Goal: Task Accomplishment & Management: Manage account settings

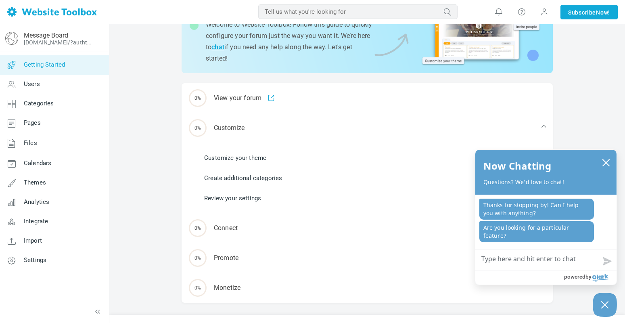
scroll to position [63, 0]
click at [611, 162] on button "close chatbox" at bounding box center [606, 162] width 13 height 11
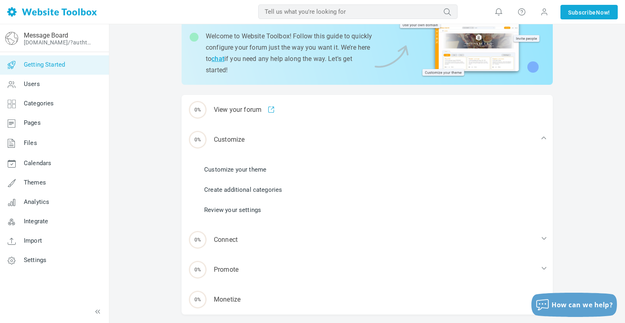
scroll to position [0, 0]
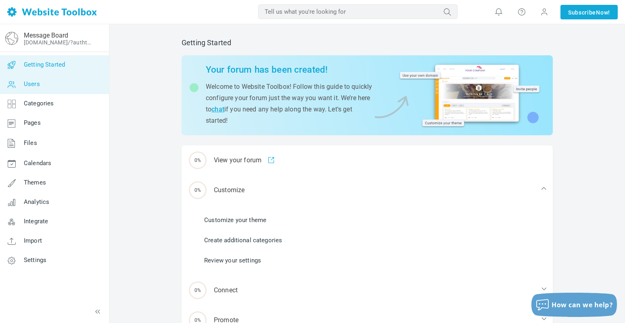
click at [37, 80] on link "Users" at bounding box center [54, 84] width 109 height 19
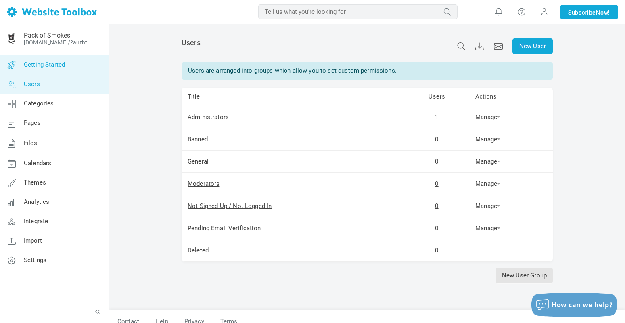
click at [40, 65] on span "Getting Started" at bounding box center [44, 64] width 41 height 7
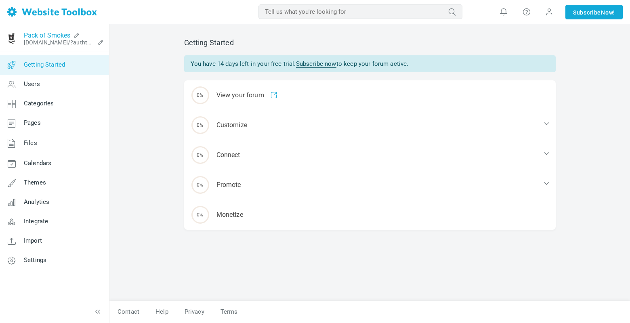
click at [40, 31] on link "Pack of Smokes" at bounding box center [47, 35] width 46 height 8
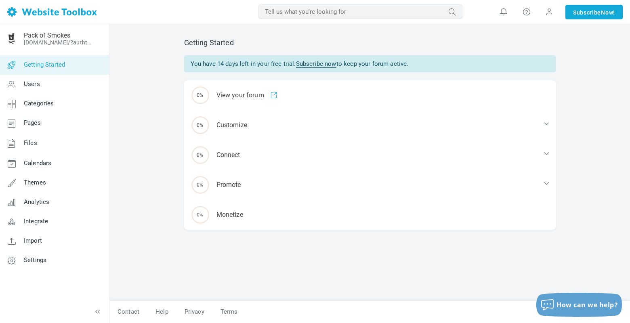
click at [48, 13] on img at bounding box center [52, 11] width 90 height 9
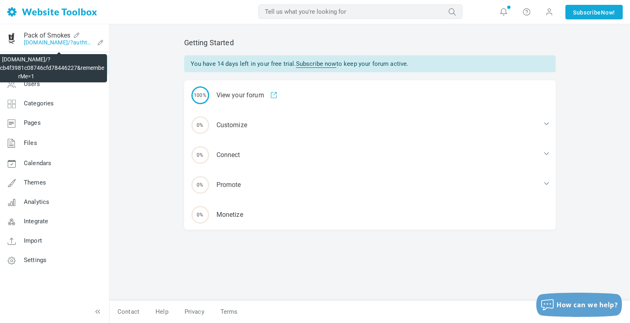
click at [40, 39] on link "[DOMAIN_NAME]/?authtoken=7dd3e9dcb4f3981c08746cfd78446227&rememberMe=1" at bounding box center [59, 42] width 70 height 6
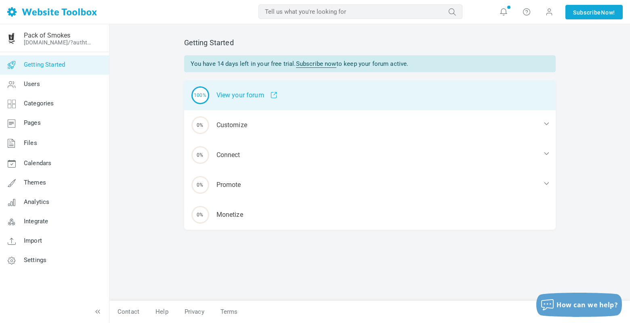
click at [250, 93] on div "100% View your forum" at bounding box center [369, 95] width 371 height 30
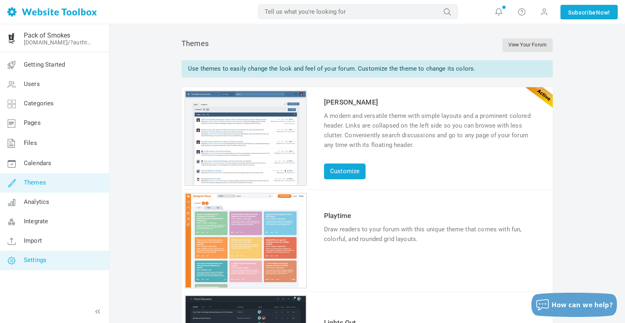
click at [36, 255] on link "Settings" at bounding box center [54, 260] width 109 height 19
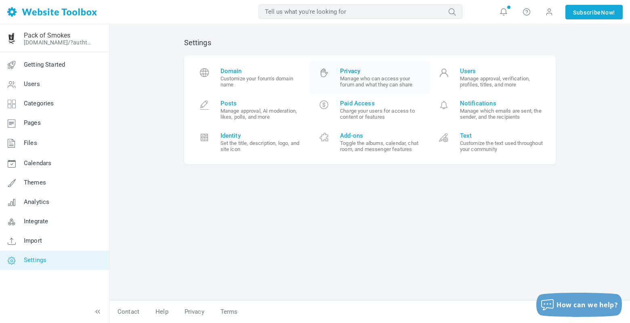
click at [361, 84] on small "Manage who can access your forum and what they can share" at bounding box center [382, 82] width 84 height 12
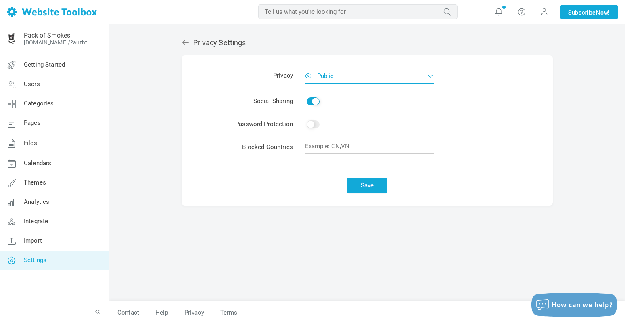
click at [331, 78] on span "Public" at bounding box center [325, 75] width 17 height 7
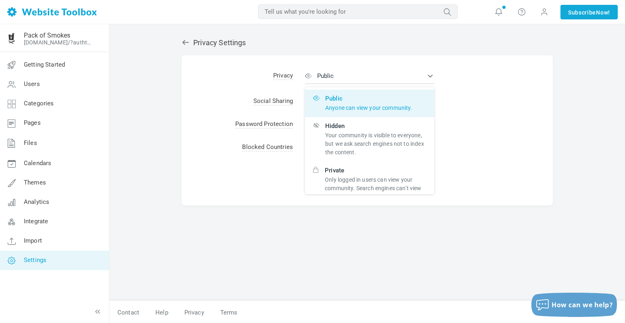
click at [223, 249] on div "Privacy Settings Albums Enable Calendar Enable Chat Room Enable Settings Messen…" at bounding box center [368, 165] width 384 height 271
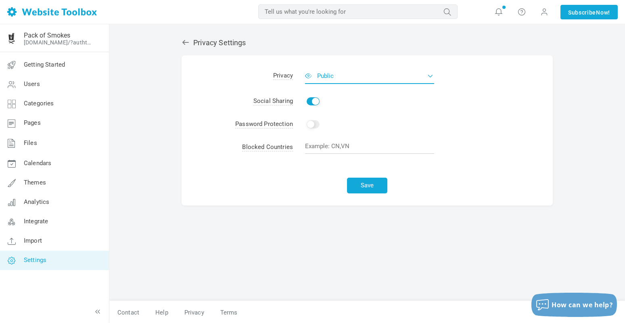
click at [359, 76] on button "Public" at bounding box center [369, 76] width 129 height 16
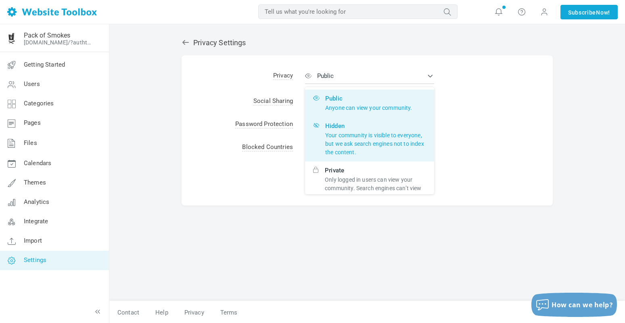
click at [365, 143] on p "Your community is visible to everyone, but we ask search engines not to index t…" at bounding box center [375, 143] width 101 height 25
click at [0, 0] on input "Hidden Your community is visible to everyone, but we ask search engines not to …" at bounding box center [0, 0] width 0 height 0
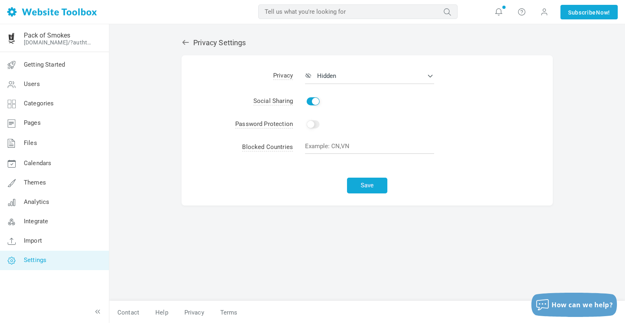
click at [295, 230] on div "Privacy Settings Albums Enable Calendar Enable Chat Room Enable Settings Messen…" at bounding box center [368, 165] width 384 height 271
click at [36, 238] on span "Import" at bounding box center [33, 240] width 18 height 7
click at [33, 224] on span "Integrate" at bounding box center [36, 221] width 24 height 7
click at [34, 84] on span "Users" at bounding box center [32, 83] width 16 height 7
click at [363, 185] on button "Save" at bounding box center [367, 186] width 40 height 16
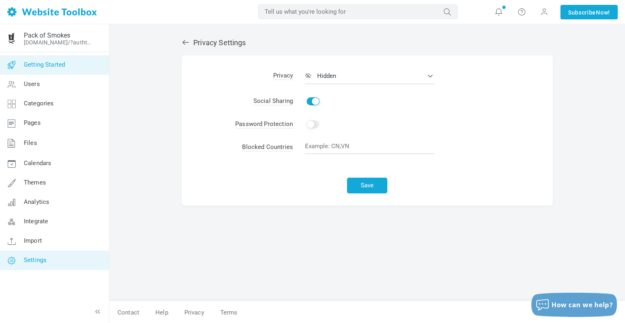
click at [49, 59] on link "Getting Started" at bounding box center [54, 64] width 109 height 19
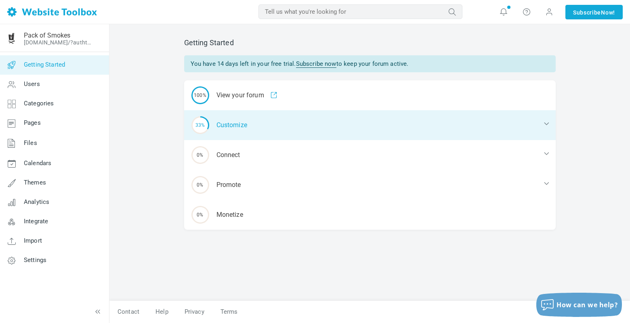
click at [245, 124] on div "33% Customize" at bounding box center [369, 125] width 371 height 30
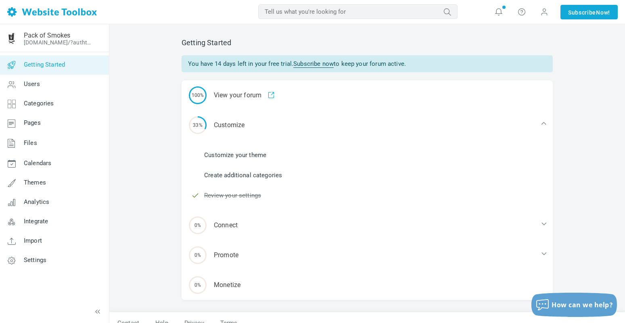
click at [232, 176] on link "Create additional categories" at bounding box center [243, 175] width 78 height 9
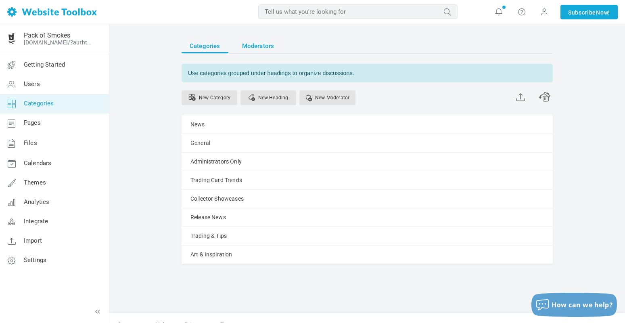
click at [263, 46] on span "Moderators" at bounding box center [258, 46] width 32 height 15
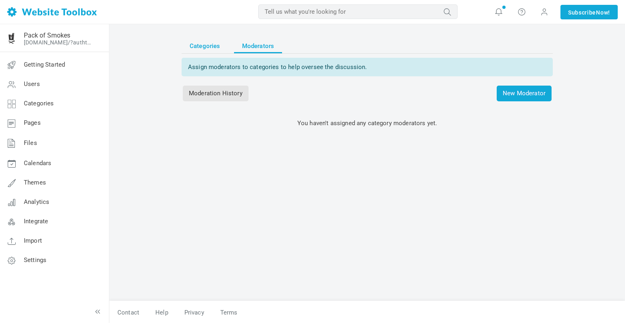
click at [209, 46] on span "Categories" at bounding box center [205, 46] width 31 height 15
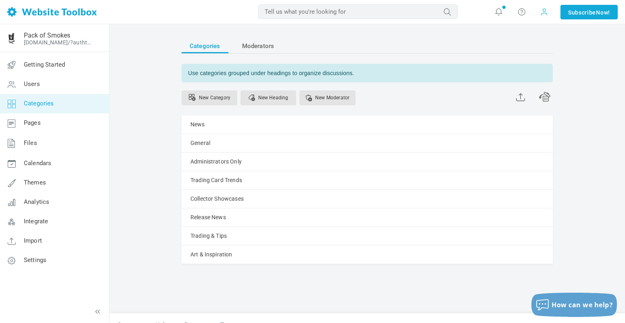
click at [543, 14] on span at bounding box center [545, 11] width 8 height 9
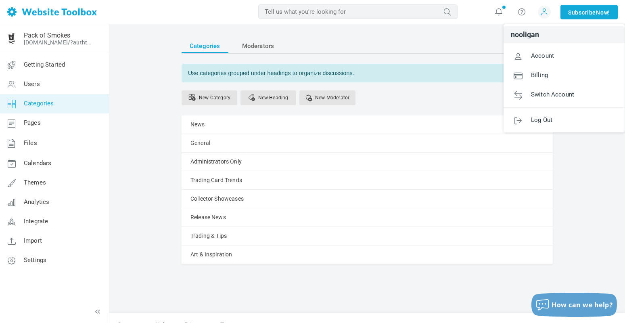
click at [114, 145] on div "Categories Moderators Use categories grouped under headings to organize discuss…" at bounding box center [367, 180] width 516 height 312
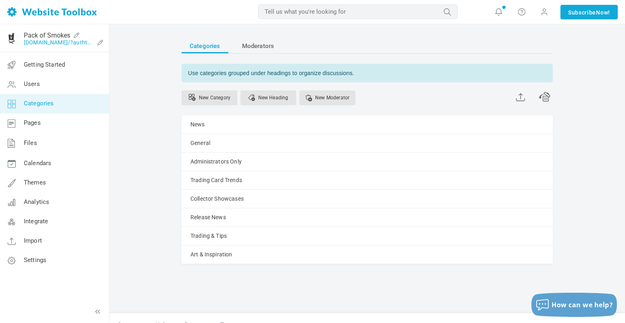
click at [63, 44] on link "[DOMAIN_NAME]/?authtoken=7dd3e9dcb4f3981c08746cfd78446227&rememberMe=1" at bounding box center [59, 42] width 70 height 6
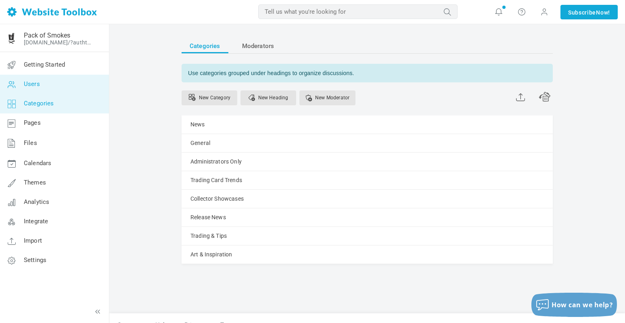
click at [34, 86] on span "Users" at bounding box center [32, 83] width 16 height 7
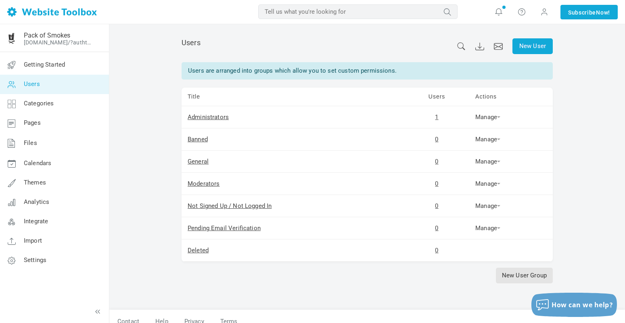
scroll to position [10, 0]
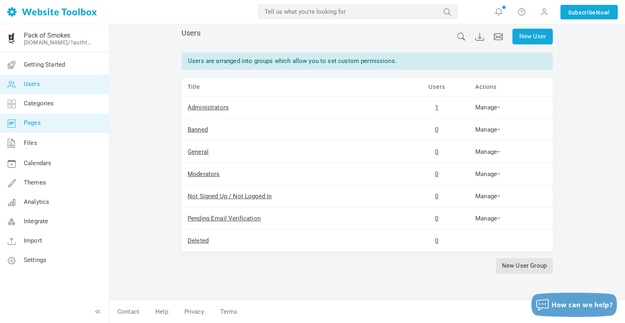
click at [37, 124] on span "Pages" at bounding box center [32, 122] width 17 height 7
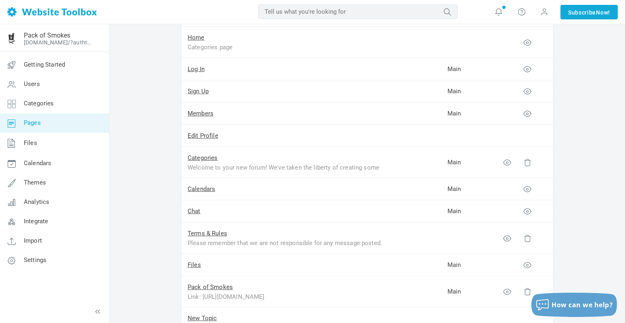
scroll to position [83, 0]
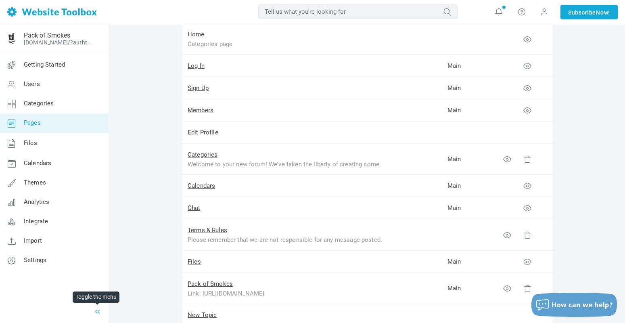
click at [98, 308] on icon at bounding box center [98, 312] width 8 height 8
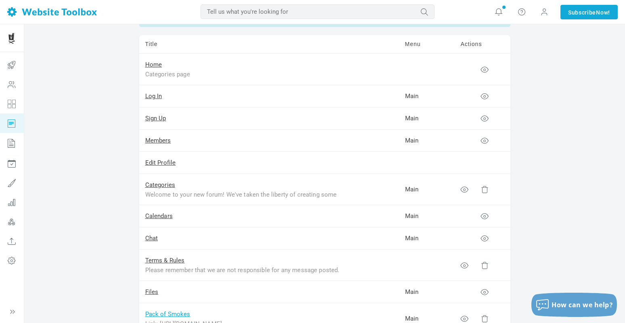
scroll to position [0, 0]
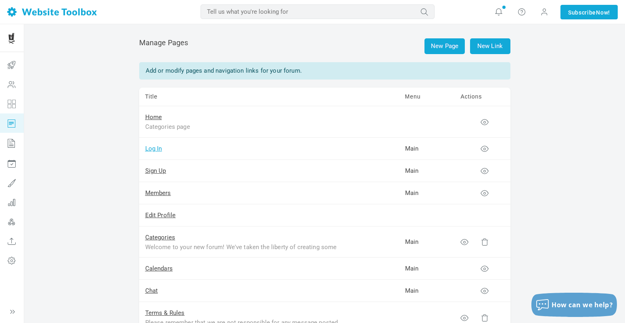
click at [151, 148] on link "Log In" at bounding box center [153, 148] width 17 height 7
click at [9, 100] on icon at bounding box center [12, 103] width 24 height 19
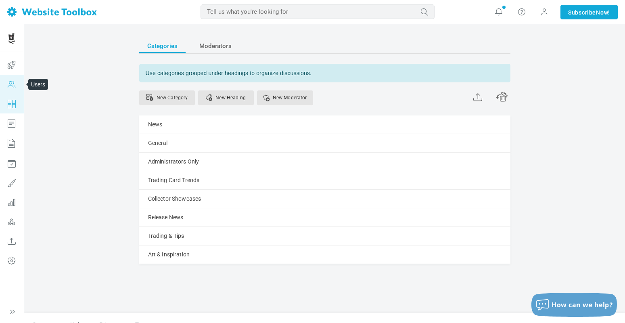
click at [13, 84] on icon at bounding box center [12, 84] width 24 height 19
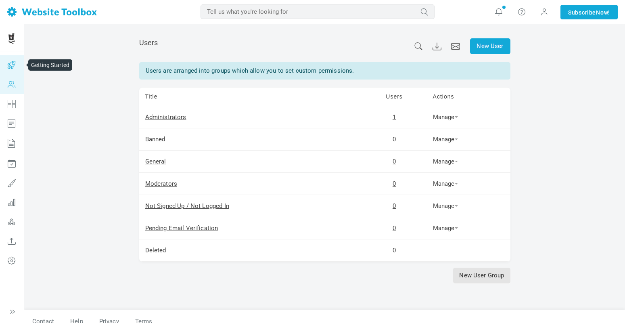
click at [13, 67] on icon at bounding box center [12, 64] width 24 height 19
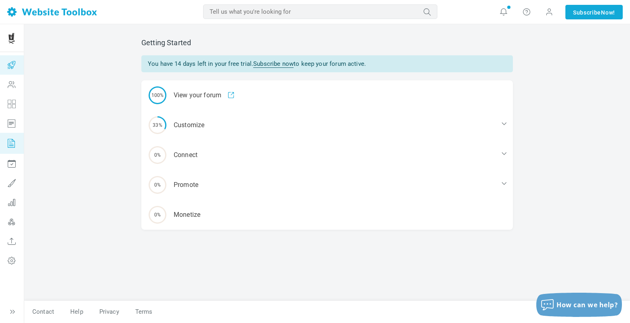
click at [8, 143] on icon at bounding box center [12, 143] width 24 height 21
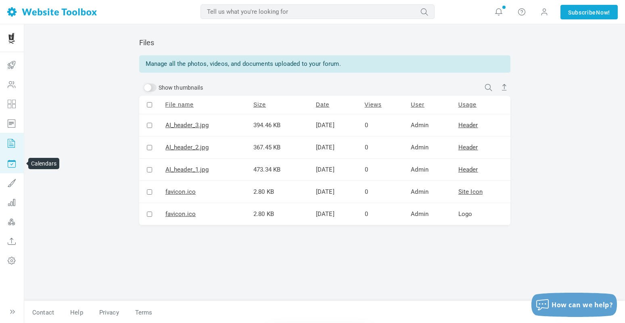
click at [10, 166] on icon at bounding box center [12, 163] width 24 height 19
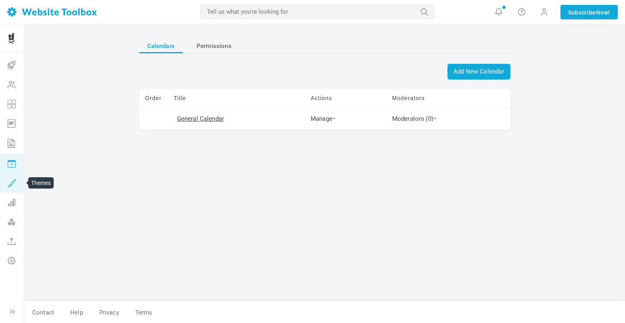
click at [10, 179] on icon at bounding box center [12, 182] width 24 height 19
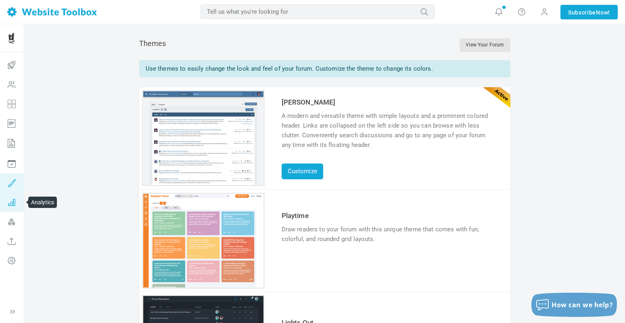
click at [11, 200] on icon at bounding box center [12, 202] width 24 height 19
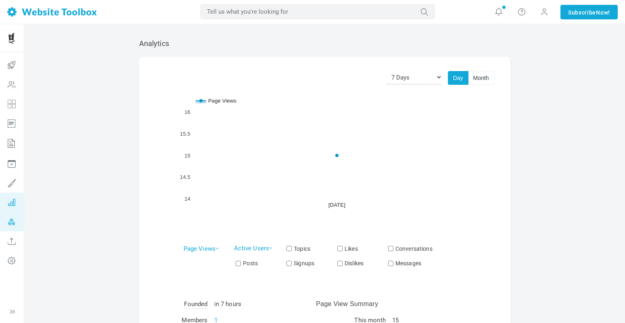
click at [10, 221] on icon at bounding box center [12, 221] width 24 height 19
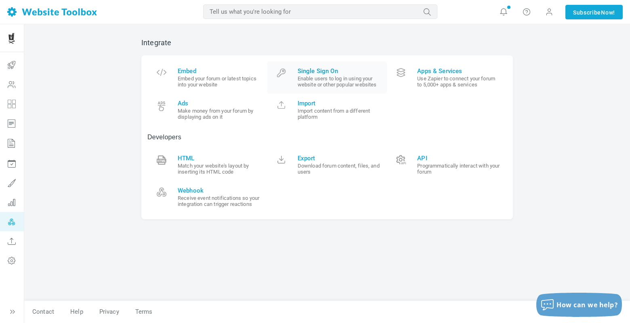
click at [321, 77] on small "Enable users to log in using your website or other popular websites" at bounding box center [340, 82] width 84 height 12
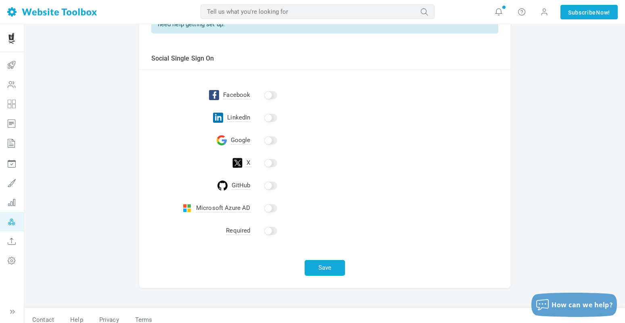
scroll to position [149, 0]
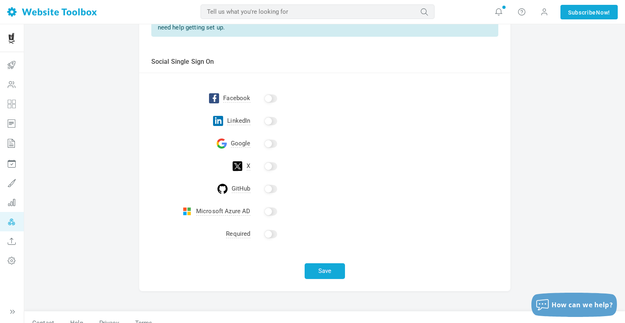
click at [268, 235] on input "checkbox" at bounding box center [270, 234] width 13 height 8
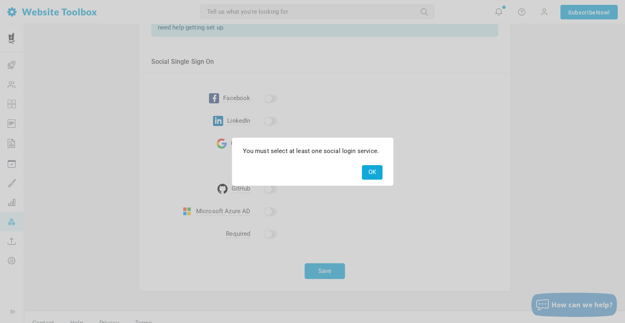
click at [371, 170] on button "OK" at bounding box center [372, 172] width 21 height 14
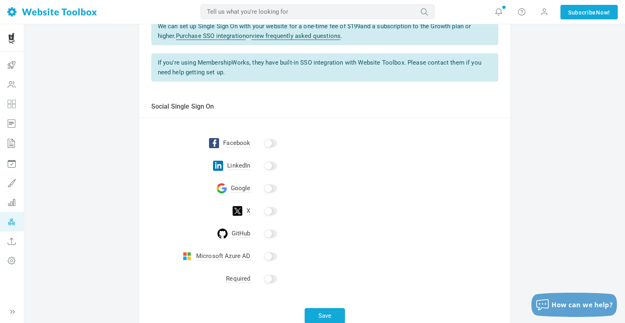
scroll to position [86, 0]
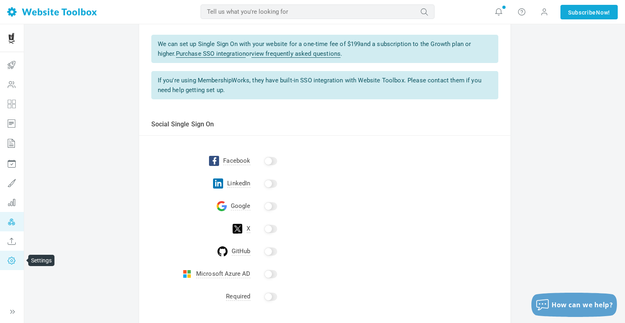
click at [9, 262] on icon at bounding box center [12, 260] width 24 height 19
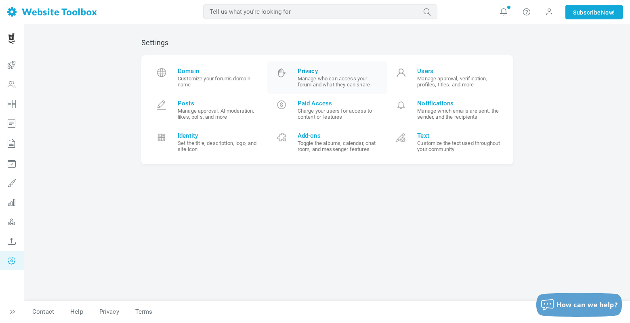
click at [353, 84] on small "Manage who can access your forum and what they can share" at bounding box center [340, 82] width 84 height 12
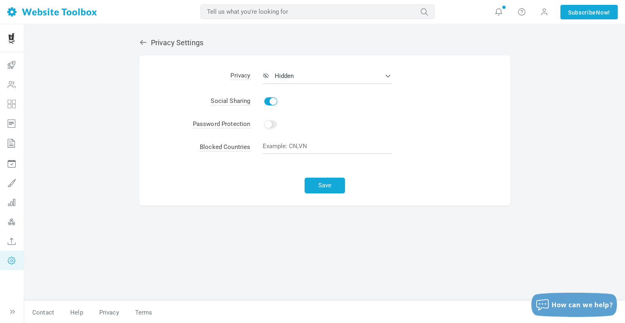
click at [147, 41] on icon at bounding box center [143, 42] width 8 height 8
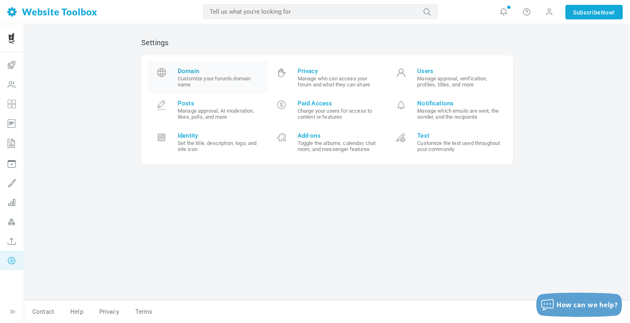
click at [192, 79] on small "Customize your forum's domain name" at bounding box center [220, 82] width 84 height 12
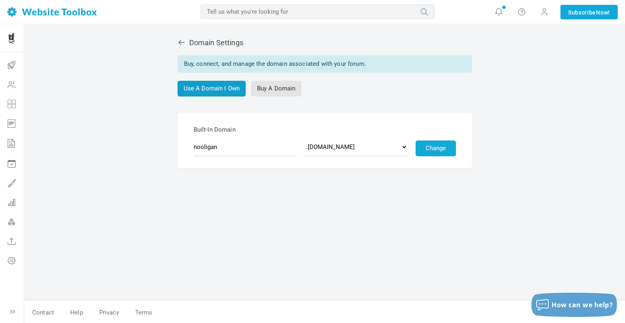
click at [196, 90] on link "Use A Domain I Own" at bounding box center [212, 89] width 69 height 16
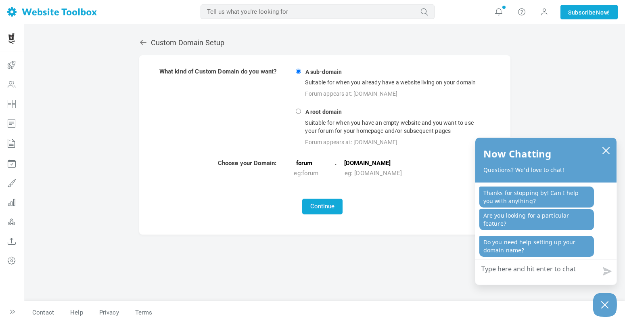
click at [143, 40] on icon at bounding box center [143, 42] width 8 height 8
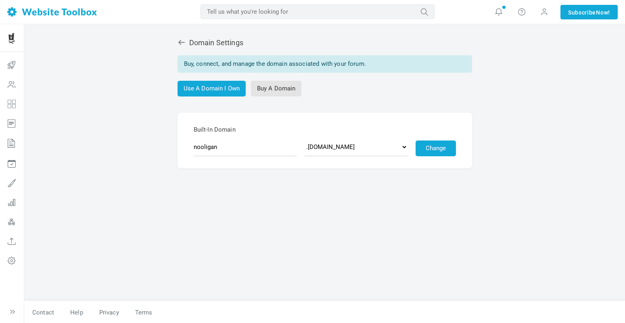
click at [143, 40] on div "Domain Settings Buy, connect, and manage the domain associated with your forum.…" at bounding box center [325, 165] width 384 height 271
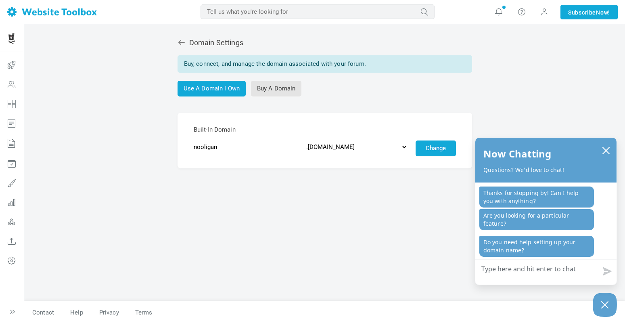
click at [185, 41] on icon at bounding box center [182, 42] width 8 height 8
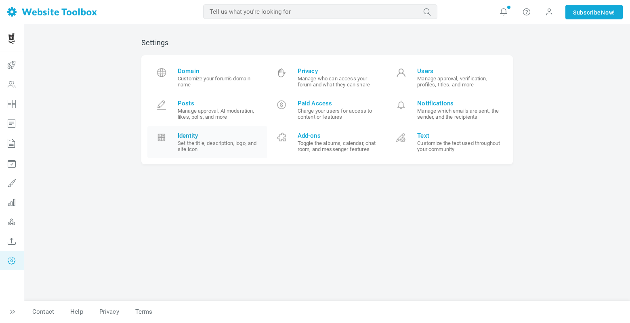
click at [187, 136] on span "Identity" at bounding box center [220, 135] width 84 height 7
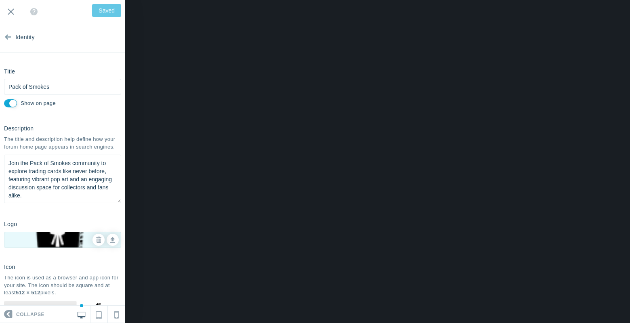
scroll to position [1, 0]
click at [64, 179] on textarea "Join the Pack of Smokes community to explore trading cards like never before, f…" at bounding box center [62, 179] width 117 height 48
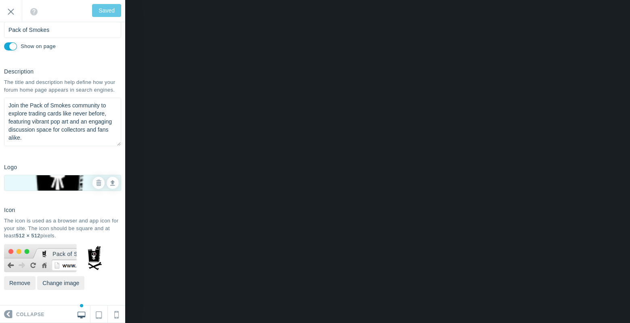
scroll to position [0, 0]
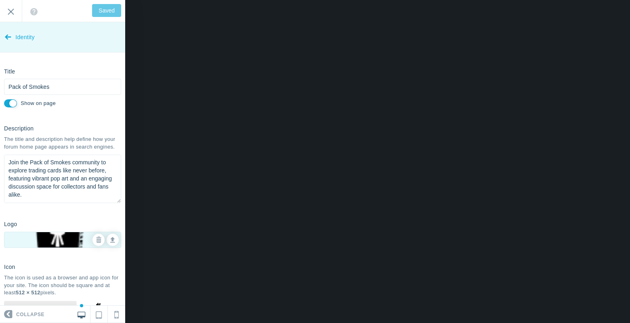
click at [8, 37] on icon at bounding box center [8, 35] width 6 height 30
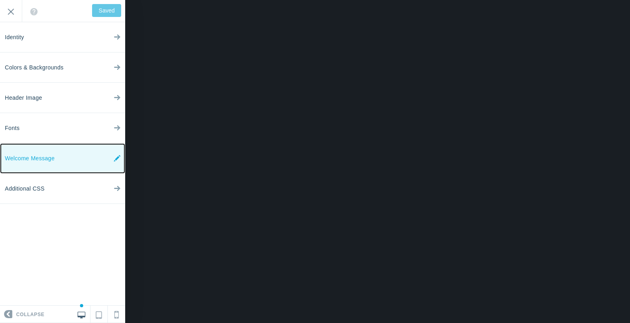
click at [40, 153] on span "Welcome Message" at bounding box center [30, 158] width 50 height 30
type input "Save"
